Goal: Obtain resource: Download file/media

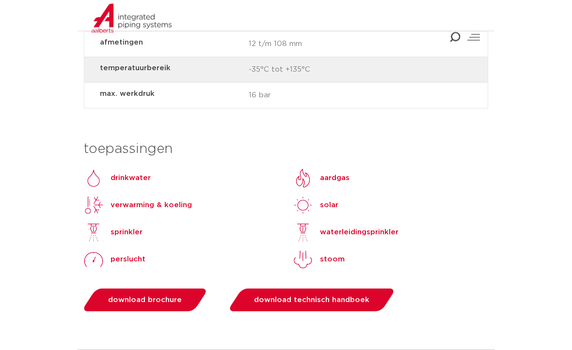
scroll to position [831, 0]
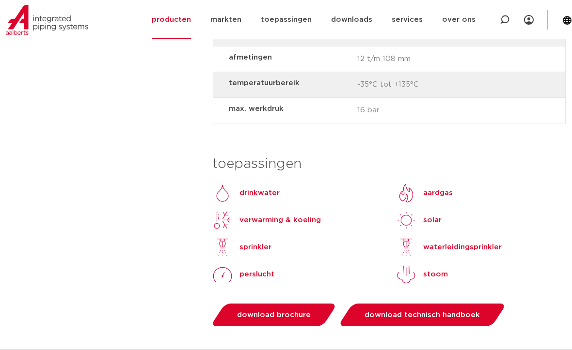
click at [256, 269] on p "perslucht" at bounding box center [256, 275] width 35 height 12
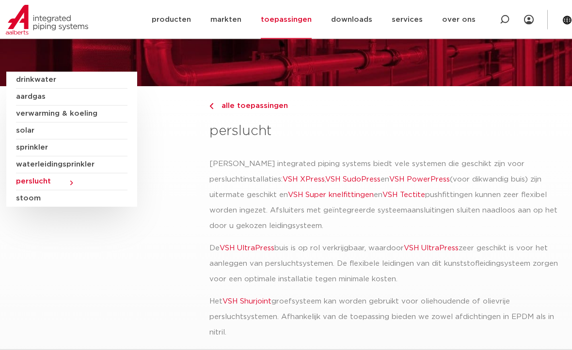
scroll to position [69, 0]
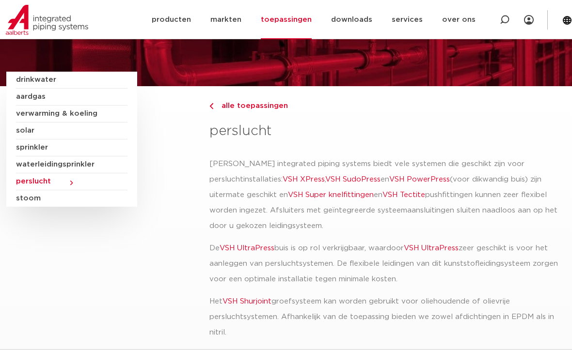
click at [11, 115] on div "drinkwater aardgas verwarming & koeling solar sprinkler waterleidingsprinkler […" at bounding box center [71, 139] width 131 height 135
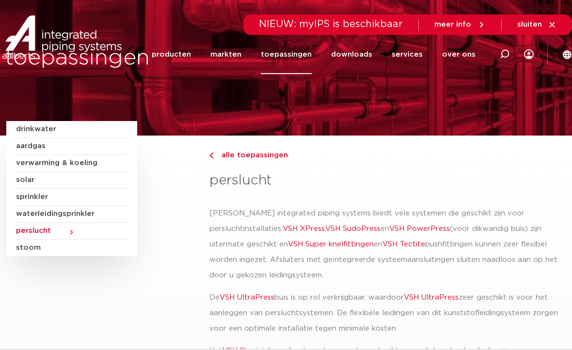
scroll to position [20, 0]
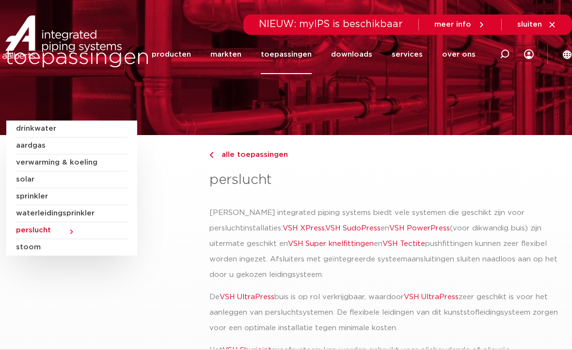
click at [32, 119] on div "toepassingen" at bounding box center [286, 58] width 572 height 156
click at [34, 121] on span "drinkwater" at bounding box center [71, 129] width 111 height 17
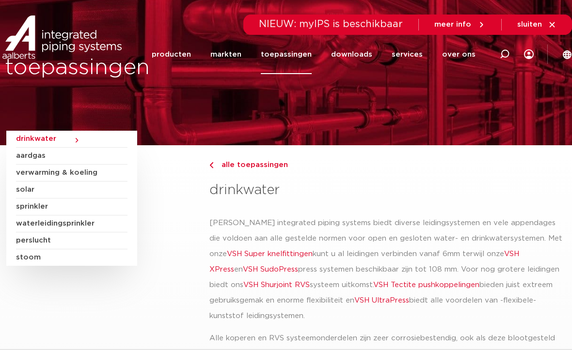
scroll to position [11, 0]
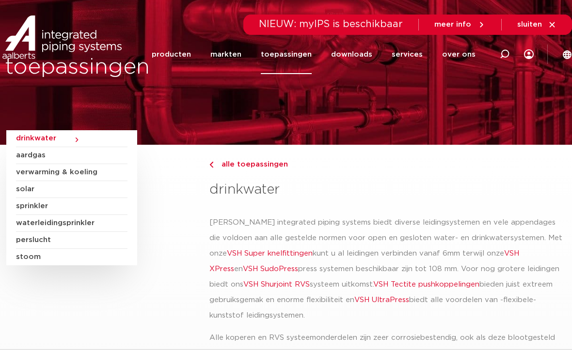
click at [259, 251] on link "VSH Super knelfittingen" at bounding box center [270, 253] width 86 height 7
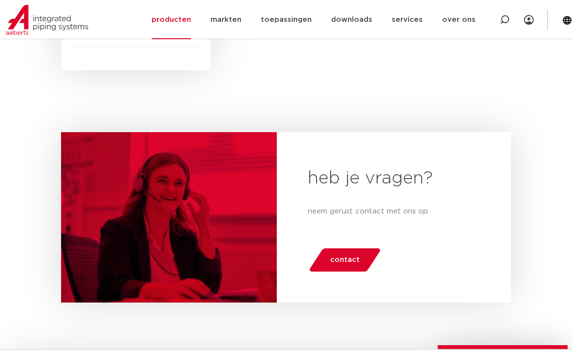
scroll to position [530, 0]
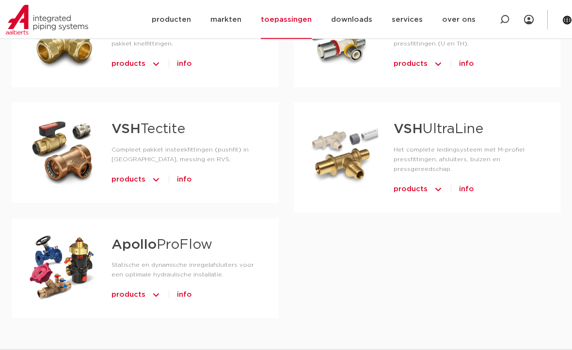
scroll to position [849, 0]
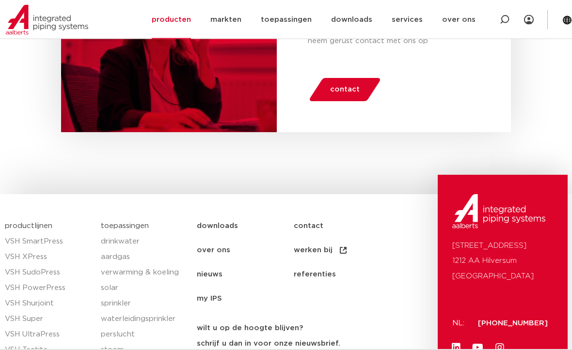
scroll to position [673, 0]
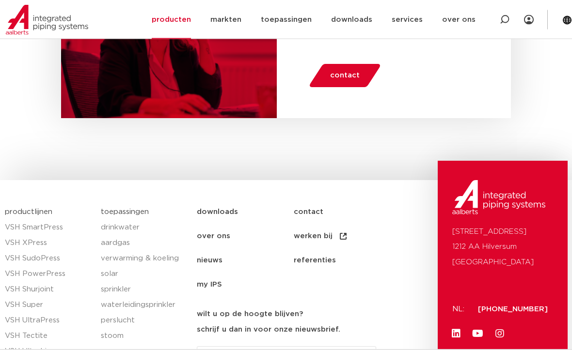
click at [216, 201] on link "downloads" at bounding box center [245, 213] width 96 height 24
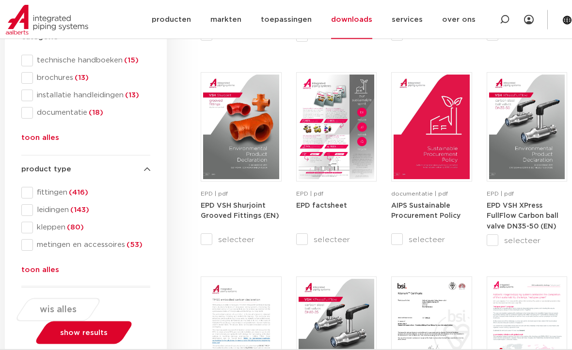
scroll to position [344, 0]
click at [22, 97] on span at bounding box center [27, 95] width 12 height 12
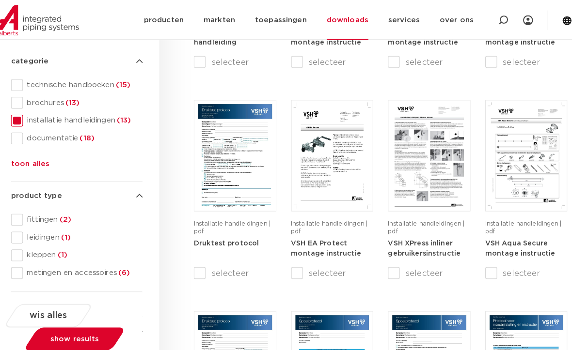
scroll to position [318, 0]
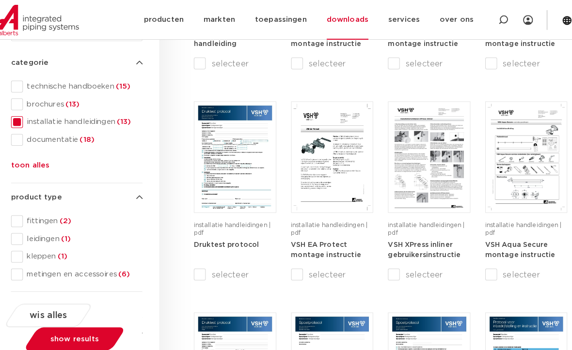
click at [21, 120] on span at bounding box center [27, 120] width 12 height 12
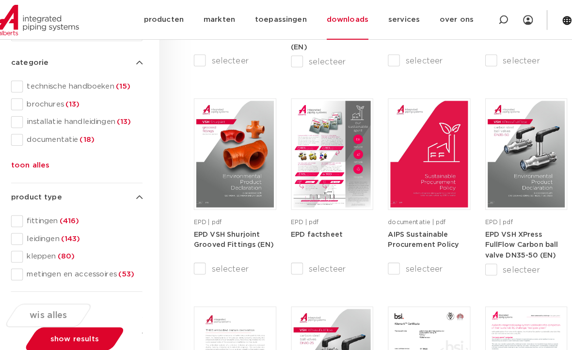
click at [21, 80] on span at bounding box center [27, 85] width 12 height 12
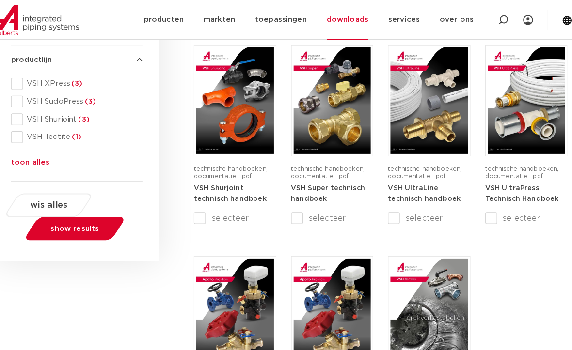
scroll to position [601, 0]
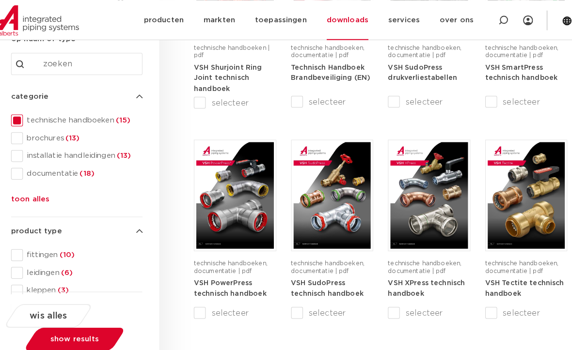
click at [21, 117] on span at bounding box center [27, 118] width 12 height 12
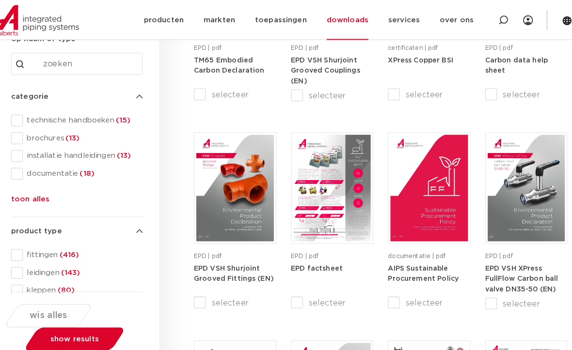
click at [32, 192] on button "toon alles" at bounding box center [40, 198] width 38 height 16
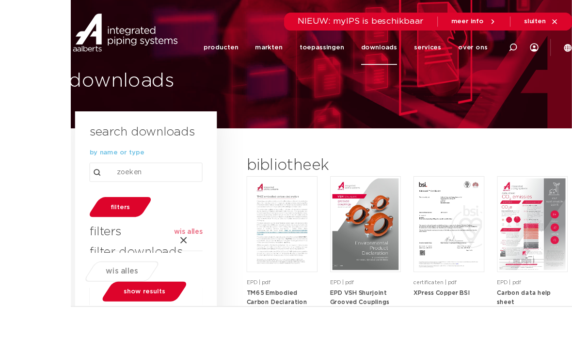
scroll to position [54, 0]
